Goal: Information Seeking & Learning: Learn about a topic

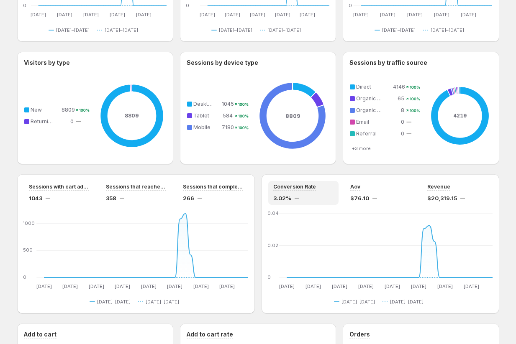
scroll to position [539, 0]
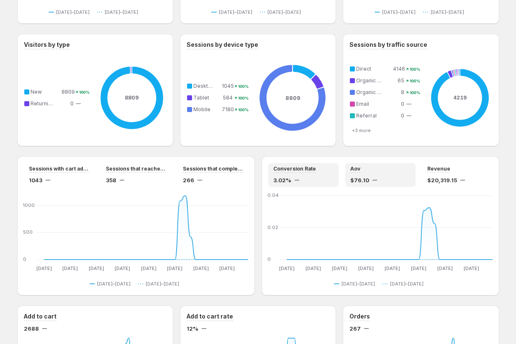
click at [366, 164] on div "Aov $76.10" at bounding box center [380, 175] width 70 height 24
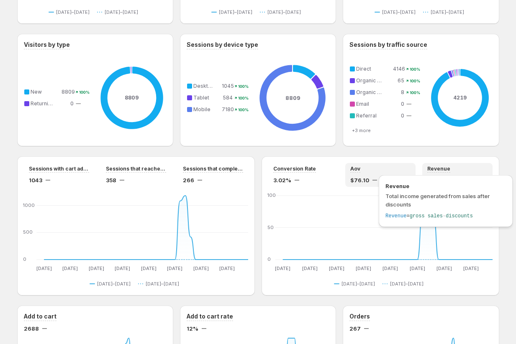
click at [462, 175] on div "Revenue Total income generated from sales after discounts Revenue = gross sales…" at bounding box center [446, 201] width 134 height 52
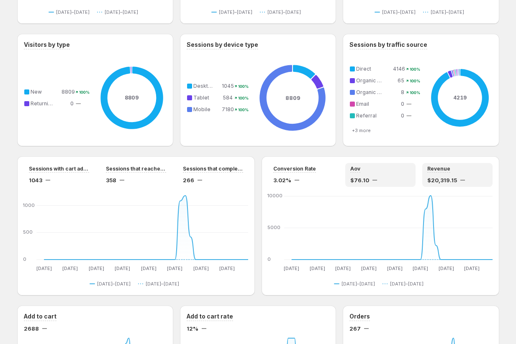
click at [361, 165] on div "Aov $76.10" at bounding box center [380, 175] width 70 height 24
click at [450, 170] on div "Revenue" at bounding box center [457, 169] width 60 height 7
click at [295, 176] on div "3.02%" at bounding box center [303, 180] width 60 height 8
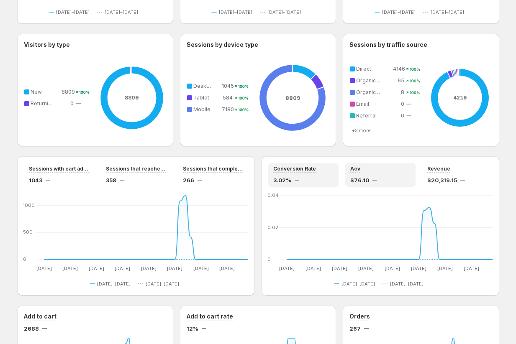
click at [376, 167] on div "Aov" at bounding box center [380, 169] width 60 height 7
click at [455, 170] on div "Revenue" at bounding box center [457, 169] width 60 height 7
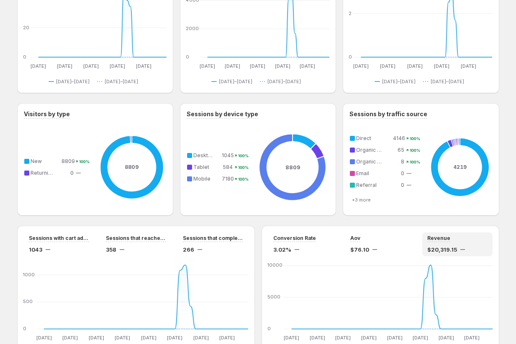
scroll to position [465, 0]
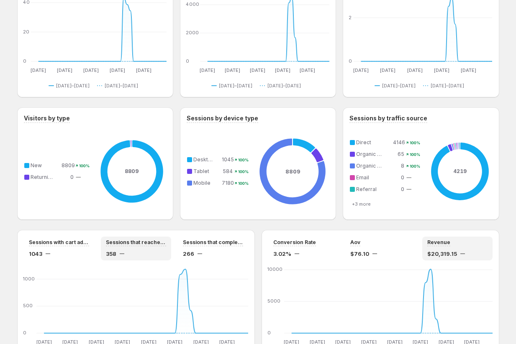
click at [118, 250] on div "358" at bounding box center [136, 254] width 60 height 8
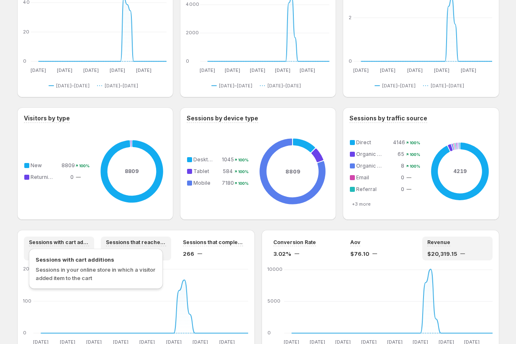
click at [51, 241] on span "Sessions with cart additions" at bounding box center [59, 242] width 60 height 7
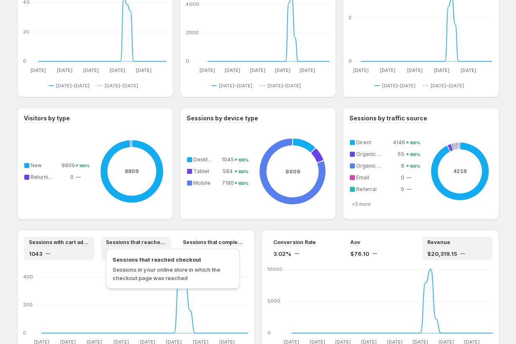
click at [157, 241] on span "Sessions that reached checkout" at bounding box center [136, 242] width 60 height 7
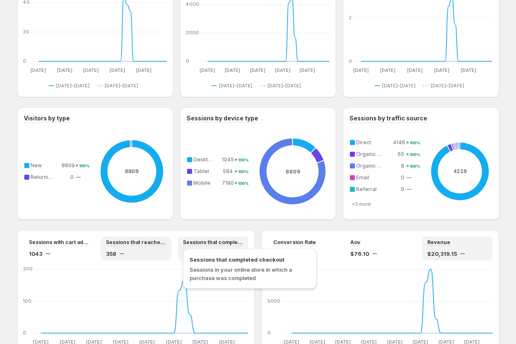
click at [223, 242] on span "Sessions that completed checkout" at bounding box center [213, 242] width 60 height 7
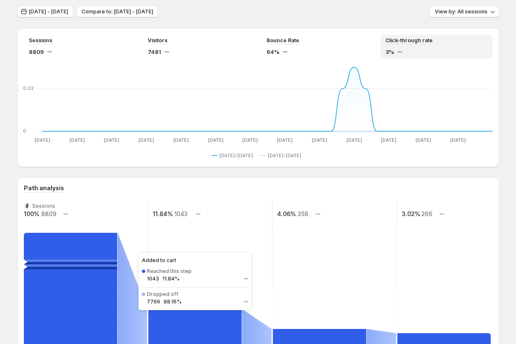
scroll to position [0, 0]
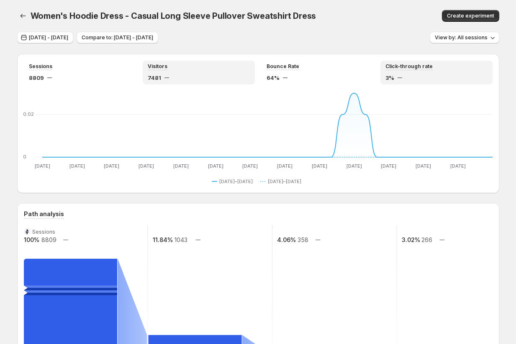
click at [218, 82] on div "Visitors 7481" at bounding box center [199, 73] width 112 height 24
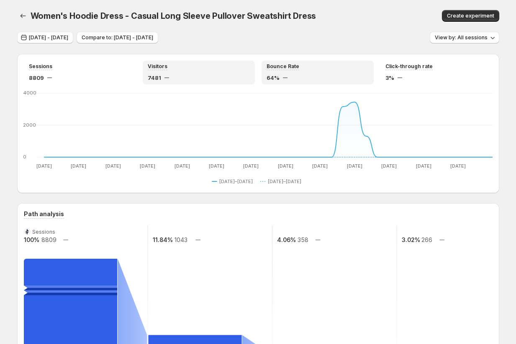
click at [298, 76] on div "64%" at bounding box center [318, 78] width 102 height 8
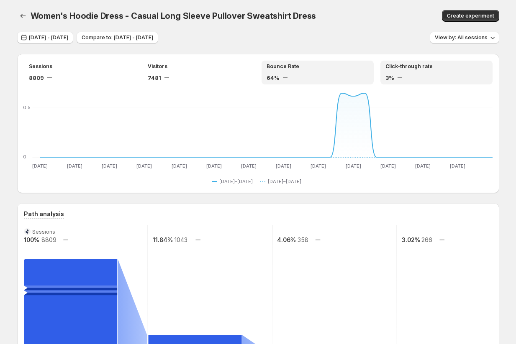
click at [439, 75] on div "3%" at bounding box center [436, 78] width 102 height 8
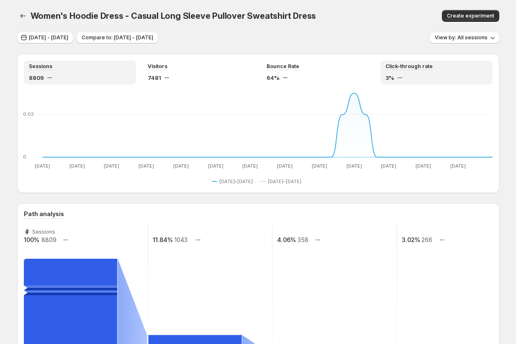
click at [95, 78] on div "8809" at bounding box center [80, 78] width 102 height 8
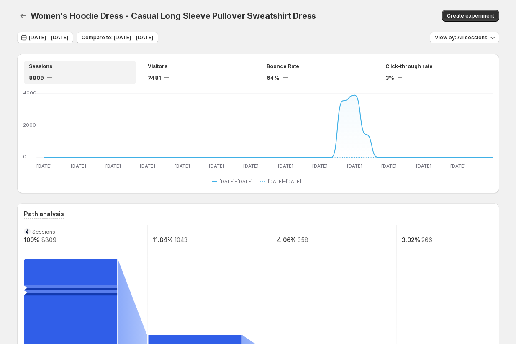
click at [263, 43] on div "[DATE] - [DATE] Compare to: [DATE] - [DATE] View by: All sessions" at bounding box center [258, 38] width 482 height 12
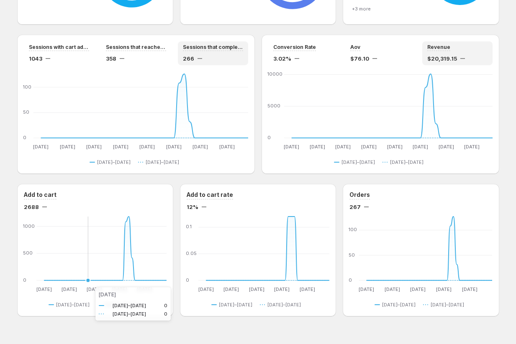
scroll to position [678, 0]
